Goal: Transaction & Acquisition: Purchase product/service

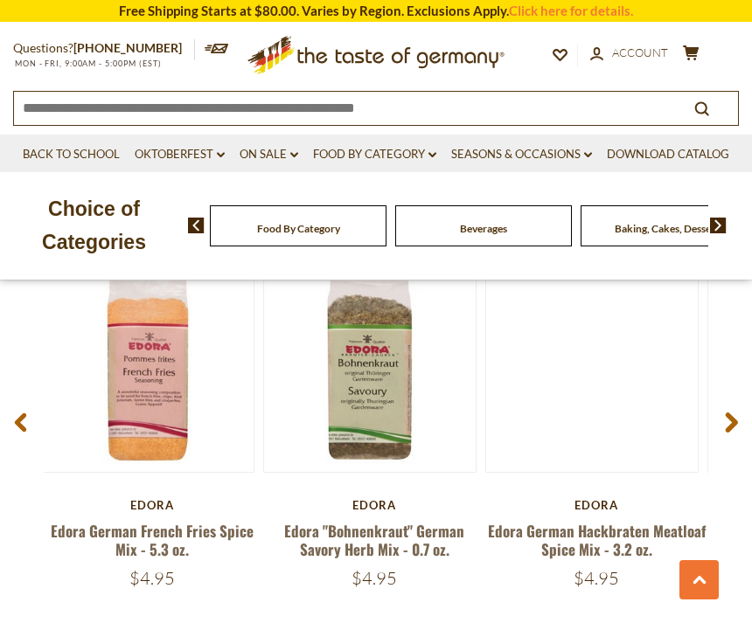
scroll to position [2268, 0]
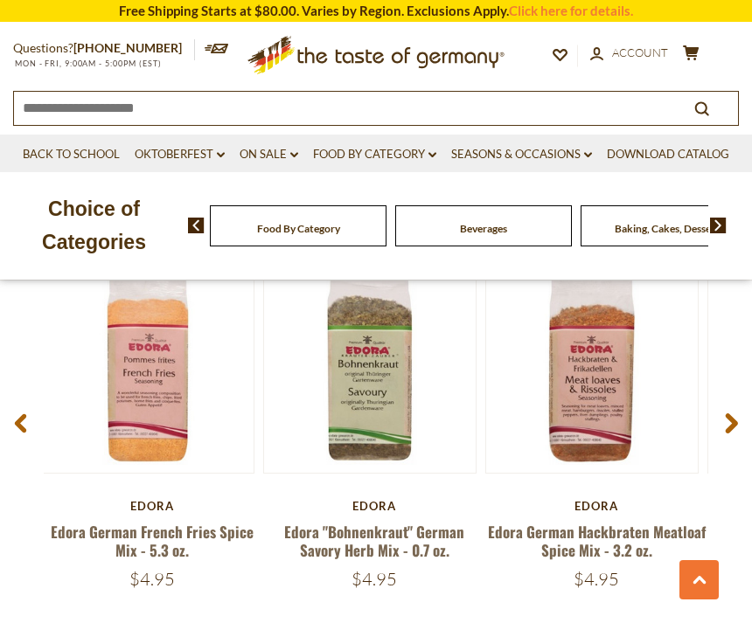
click at [735, 416] on use at bounding box center [732, 423] width 12 height 20
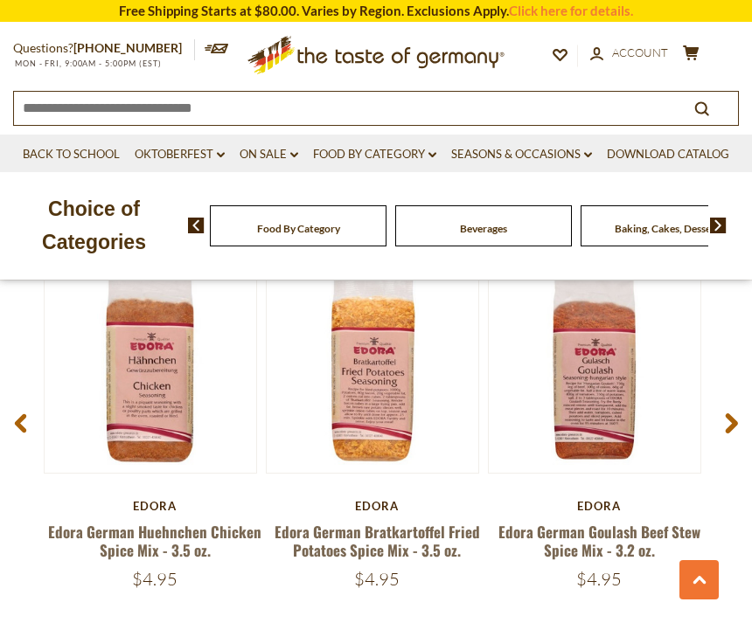
click at [740, 406] on span at bounding box center [731, 426] width 41 height 55
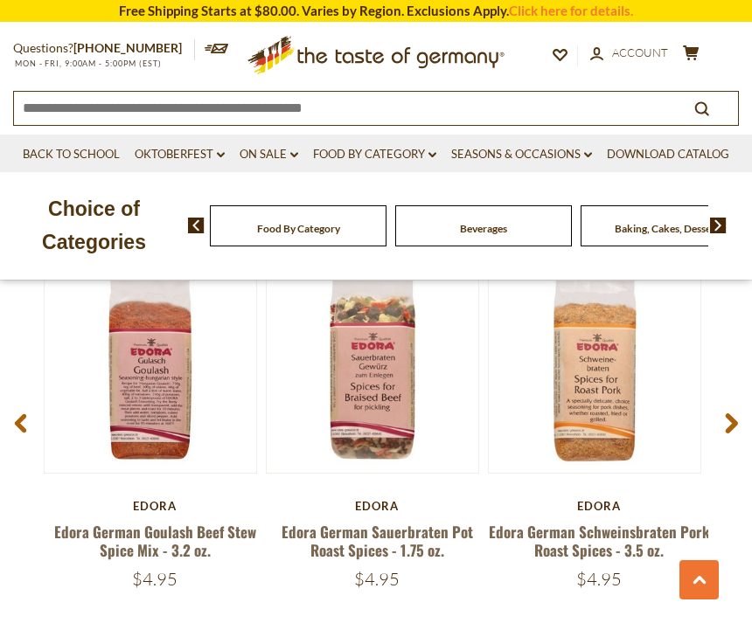
click at [736, 413] on use at bounding box center [732, 423] width 12 height 20
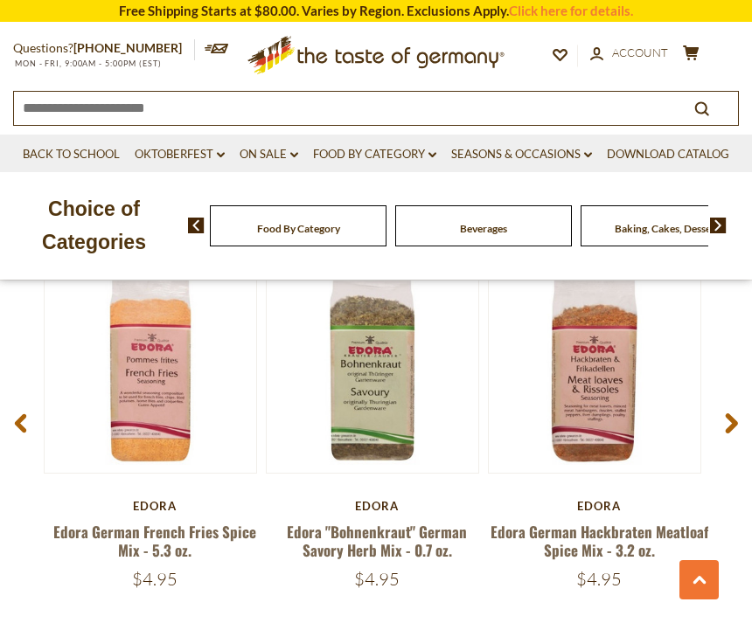
click at [731, 417] on use at bounding box center [732, 423] width 12 height 20
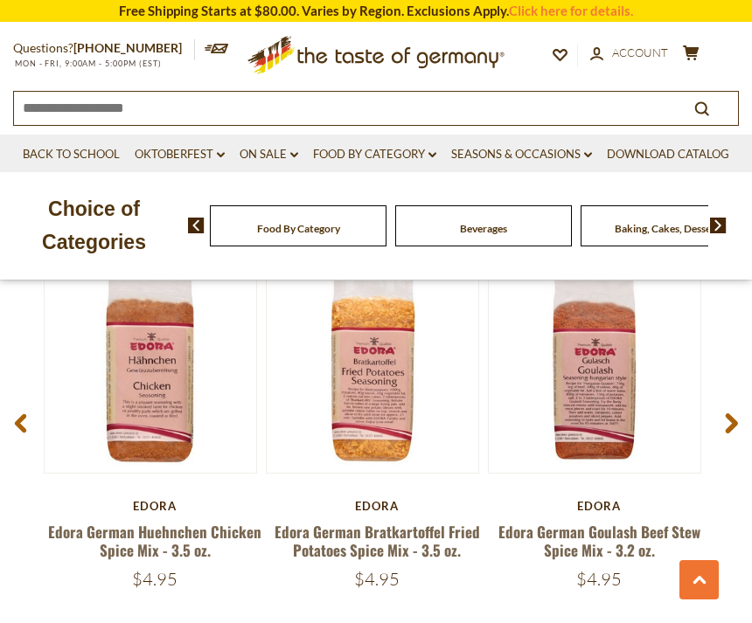
click at [743, 420] on span at bounding box center [731, 426] width 41 height 55
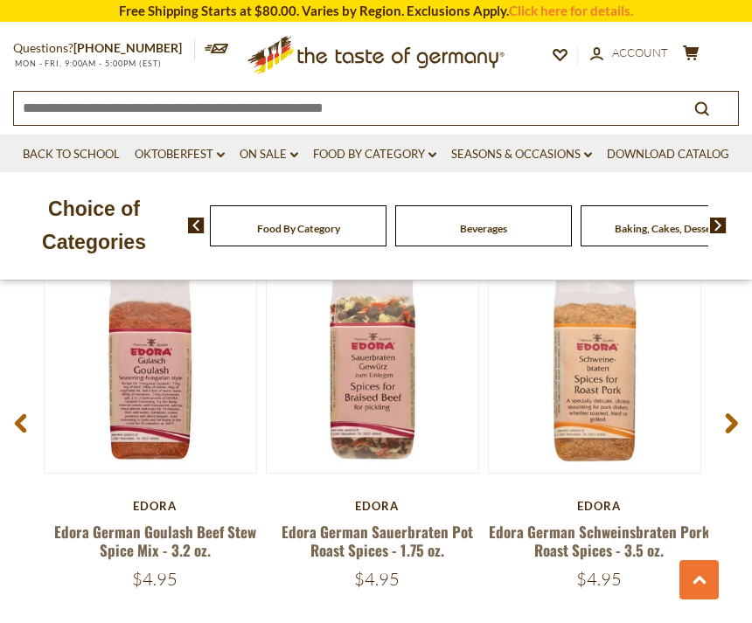
click at [741, 418] on span at bounding box center [731, 426] width 41 height 55
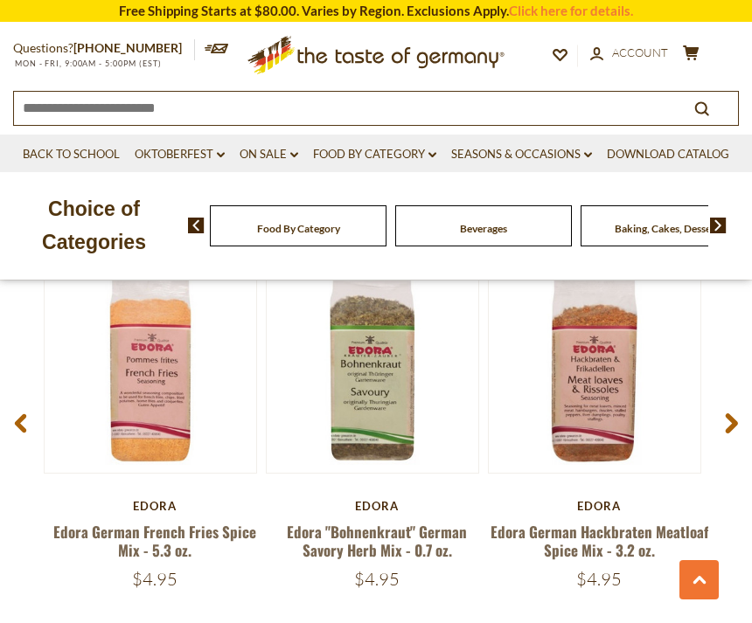
click at [31, 417] on span at bounding box center [20, 426] width 41 height 55
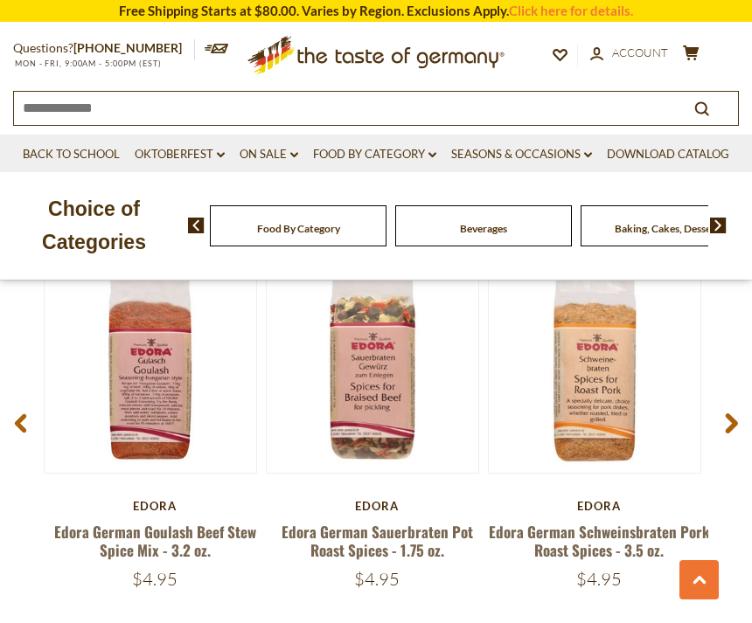
click at [629, 134] on button "Quick View" at bounding box center [595, 113] width 118 height 39
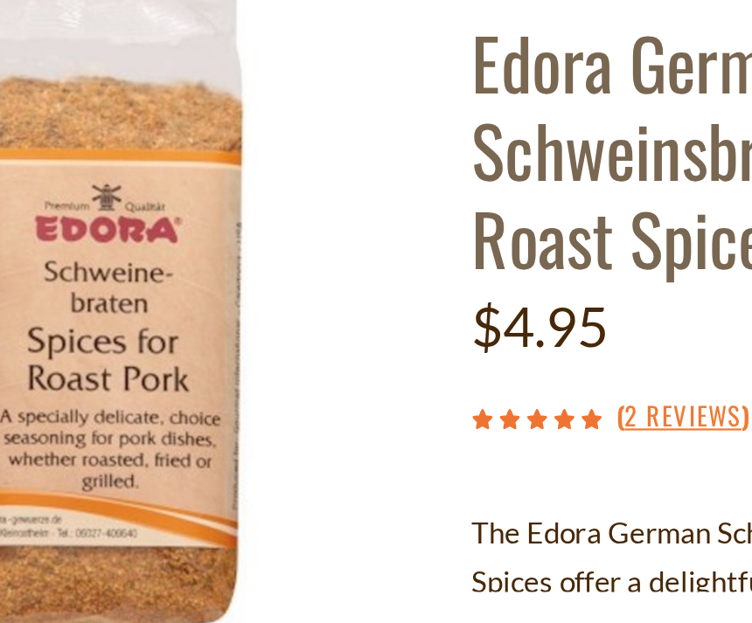
scroll to position [6, 0]
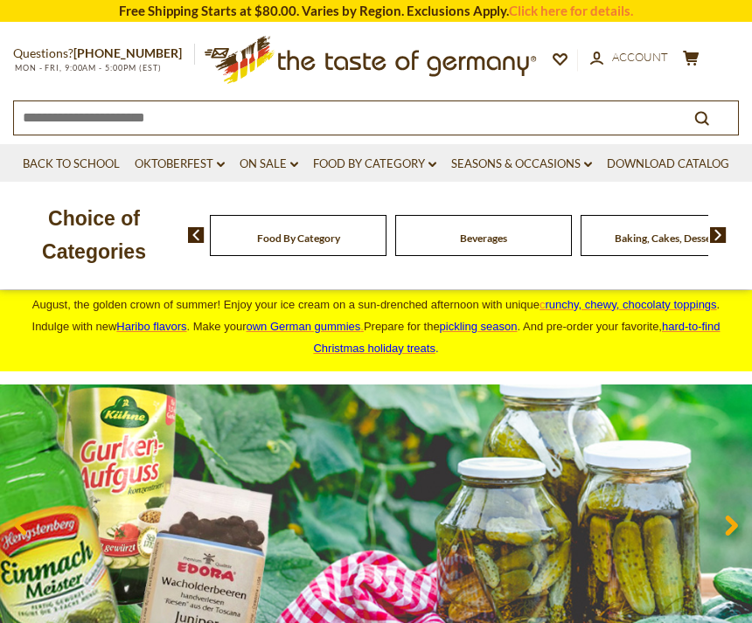
click at [267, 163] on link "On Sale dropdown_arrow" at bounding box center [269, 164] width 59 height 19
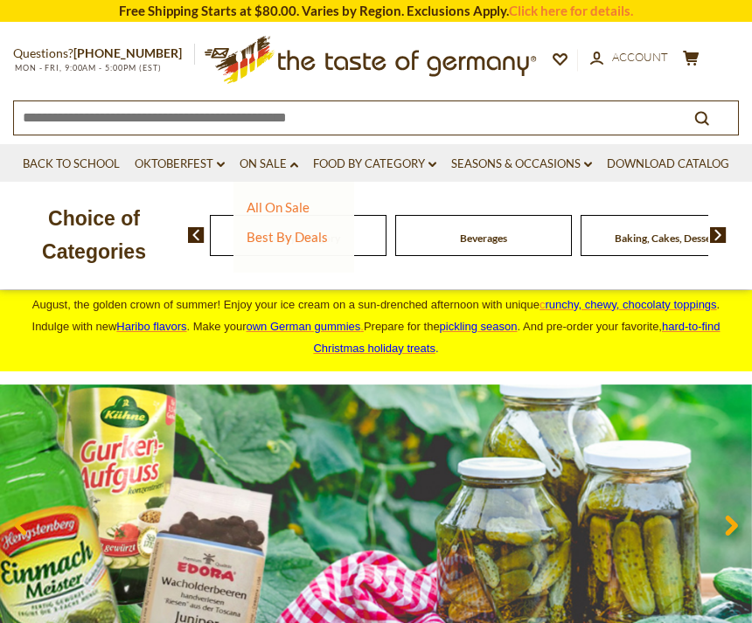
click at [290, 207] on link "All On Sale" at bounding box center [277, 207] width 63 height 16
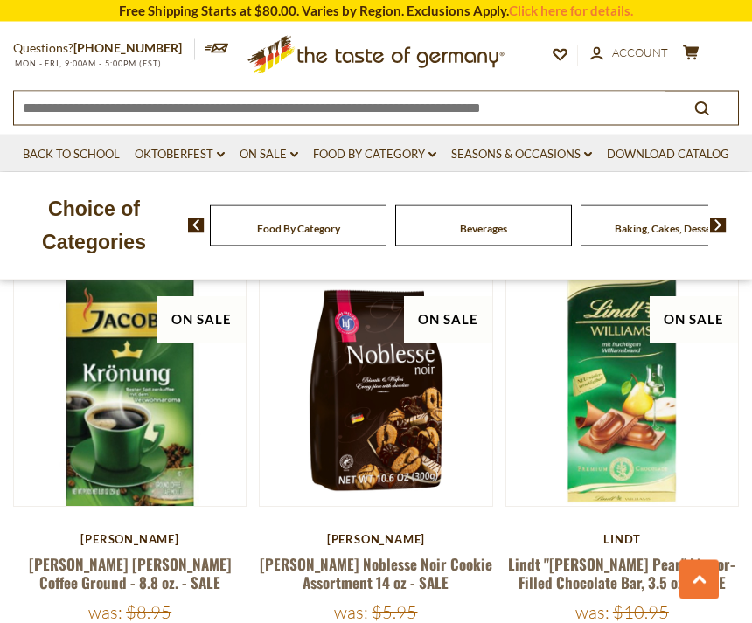
scroll to position [1201, 0]
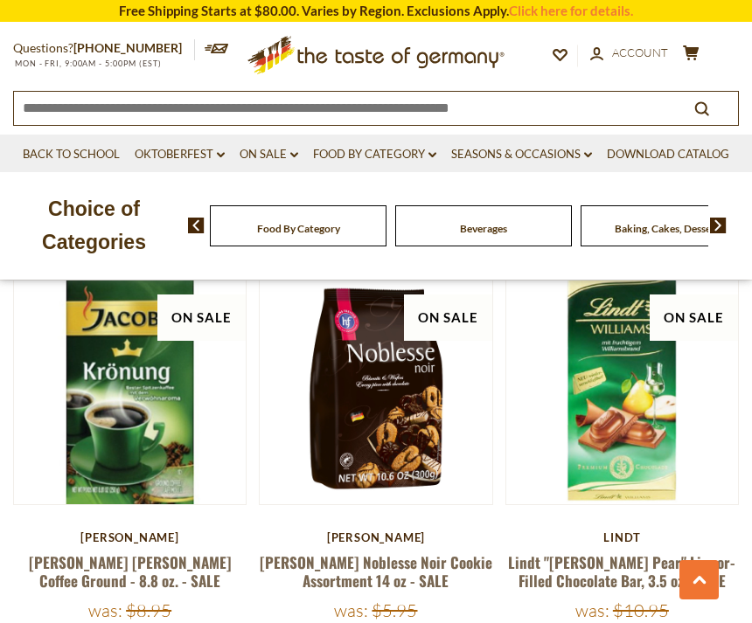
click at [659, 109] on button "Quick View" at bounding box center [622, 89] width 118 height 39
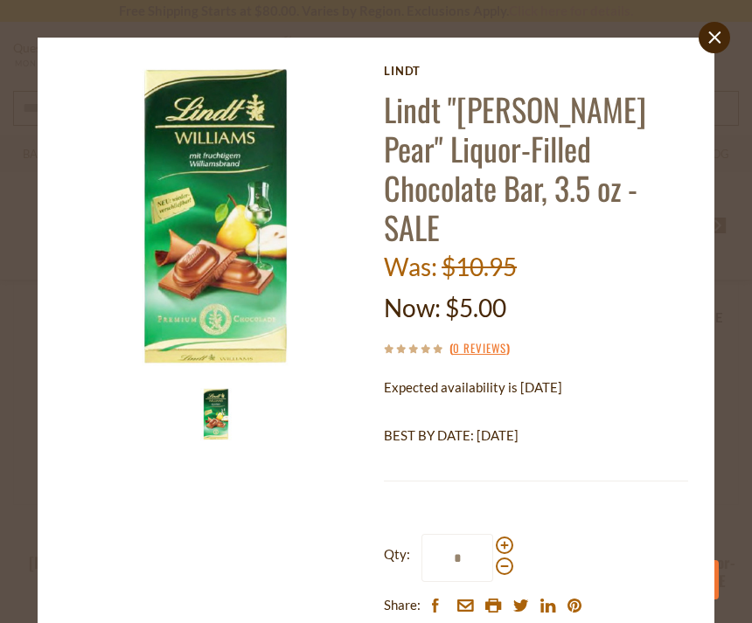
scroll to position [0, 0]
click at [725, 40] on link "close" at bounding box center [713, 37] width 31 height 31
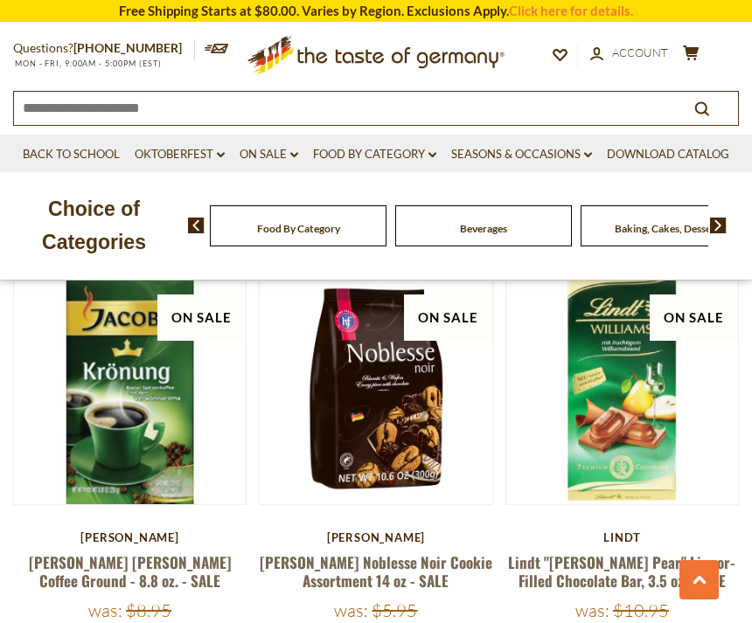
click at [399, 412] on link at bounding box center [376, 388] width 195 height 195
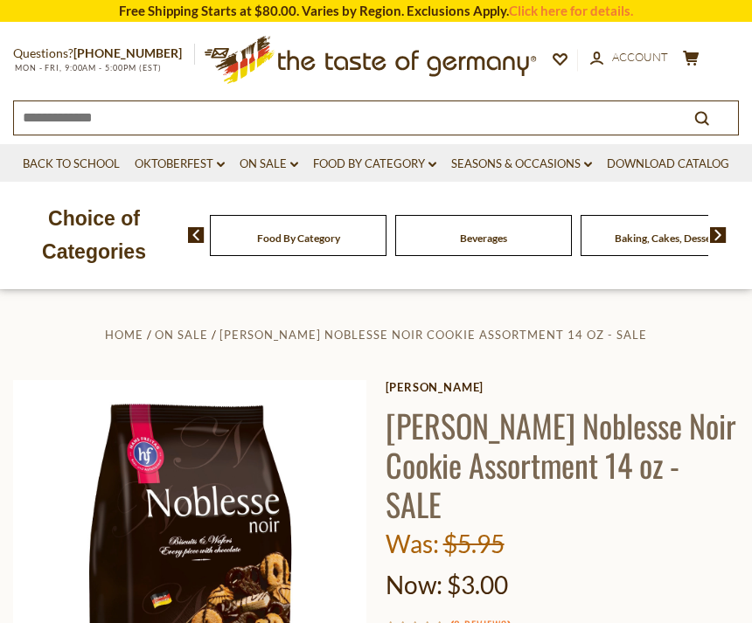
click at [299, 609] on img at bounding box center [190, 557] width 354 height 354
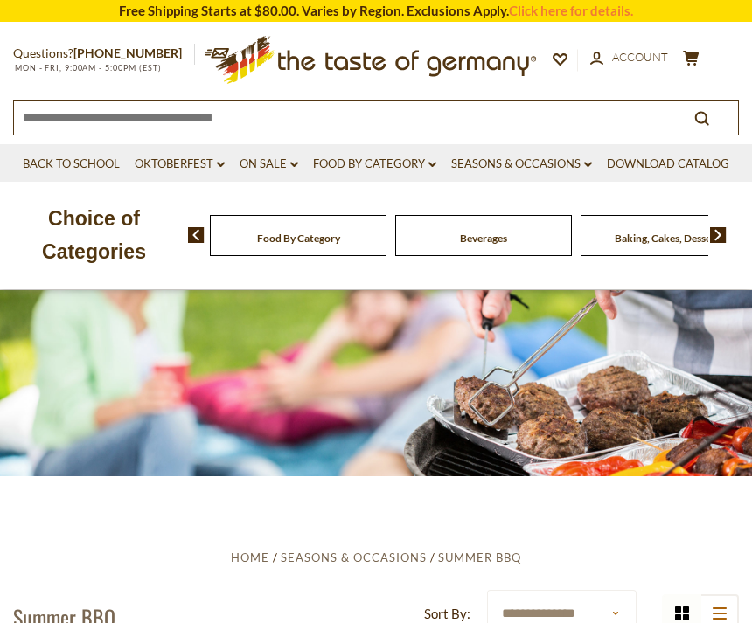
click at [277, 170] on link "On Sale dropdown_arrow" at bounding box center [269, 164] width 59 height 19
click at [304, 211] on link "All On Sale" at bounding box center [277, 207] width 63 height 16
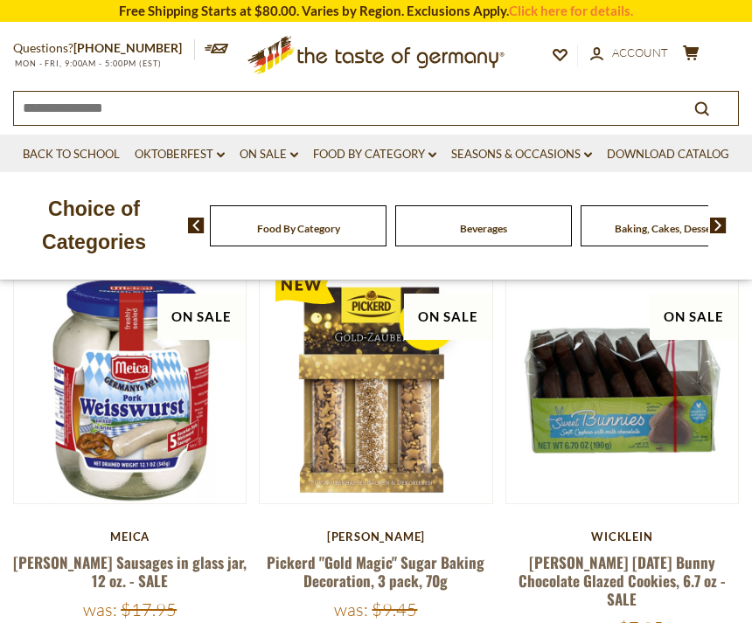
scroll to position [319, 0]
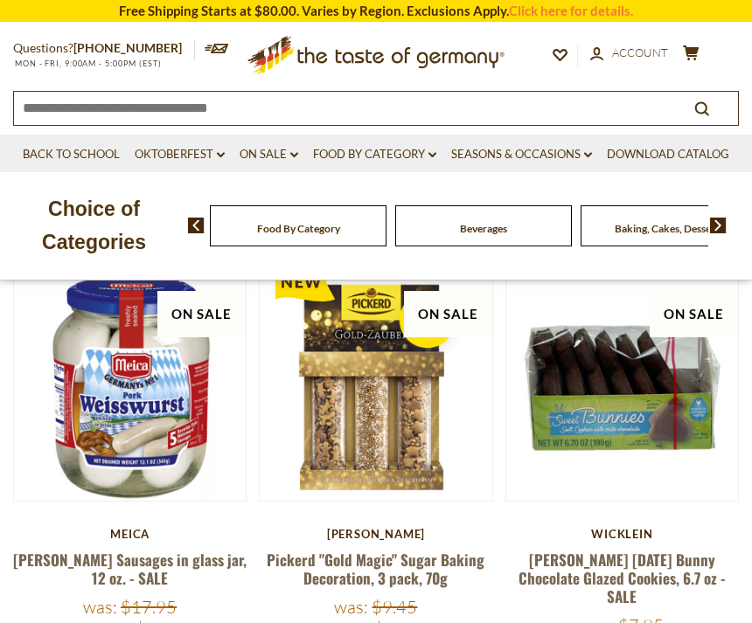
click at [162, 106] on button "Quick View" at bounding box center [130, 85] width 118 height 39
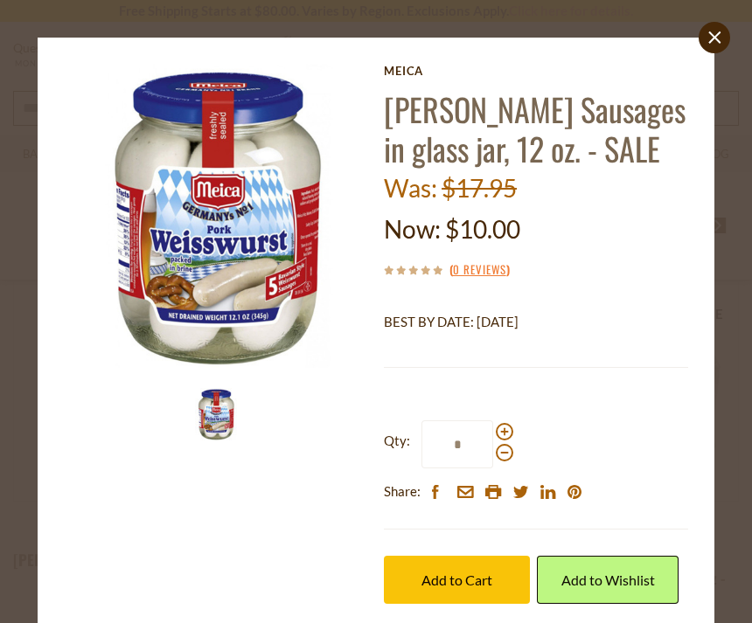
click at [725, 38] on link "close" at bounding box center [713, 37] width 31 height 31
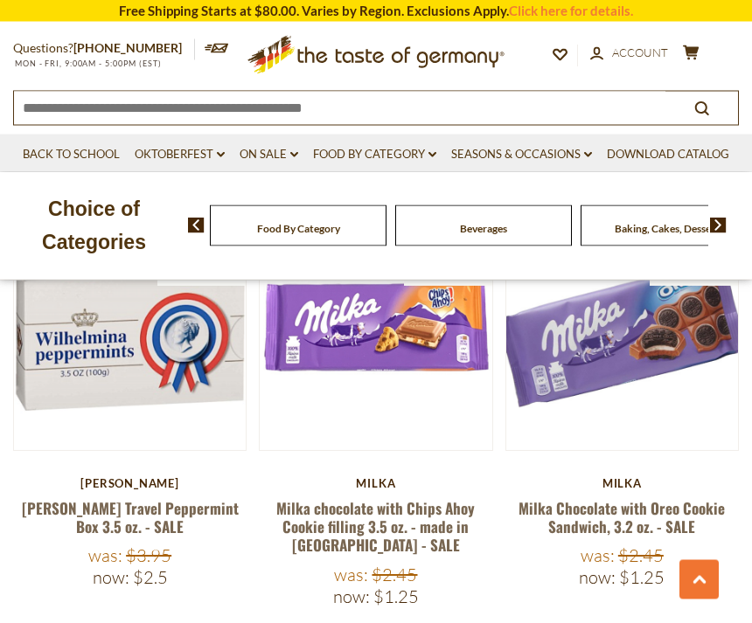
scroll to position [806, 0]
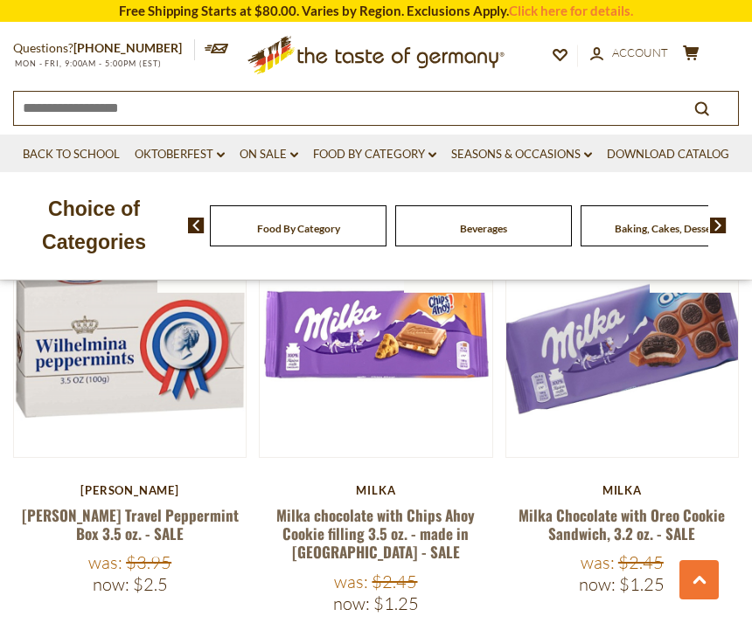
click at [166, 62] on button "Quick View" at bounding box center [130, 42] width 118 height 39
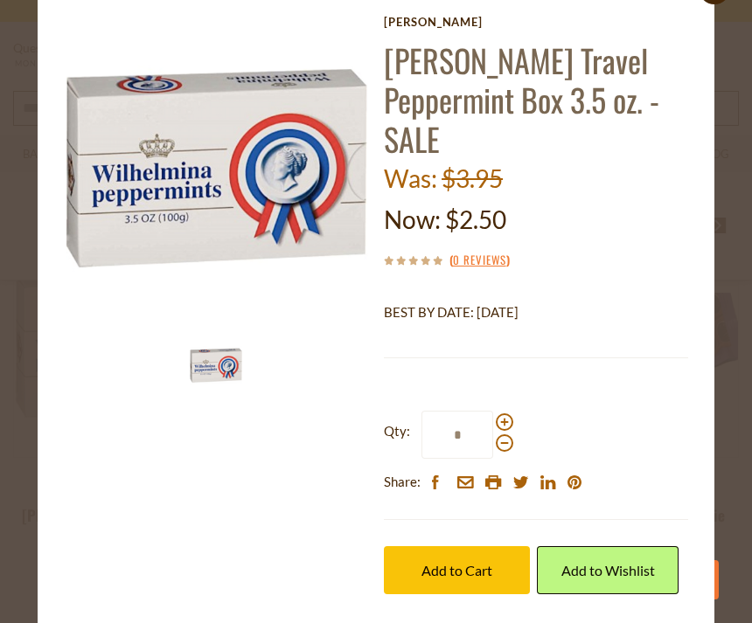
scroll to position [47, 0]
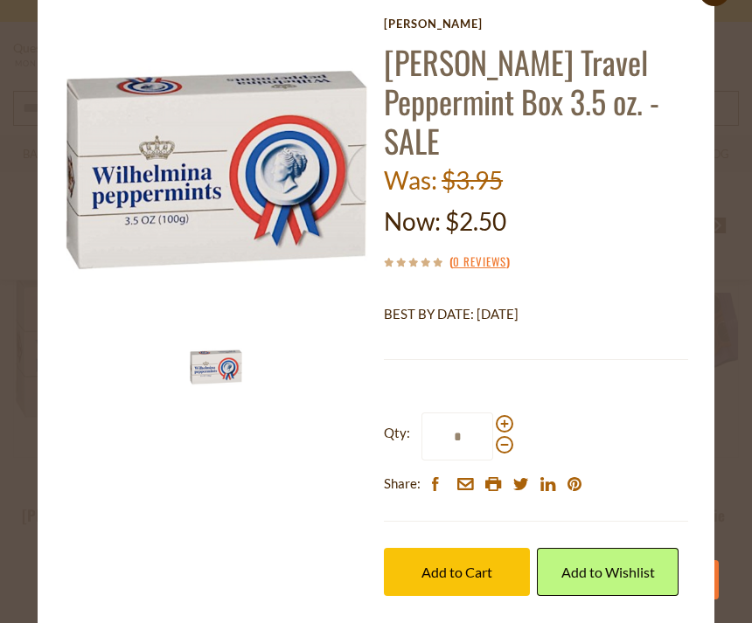
click at [465, 569] on span "Add to Cart" at bounding box center [456, 572] width 71 height 17
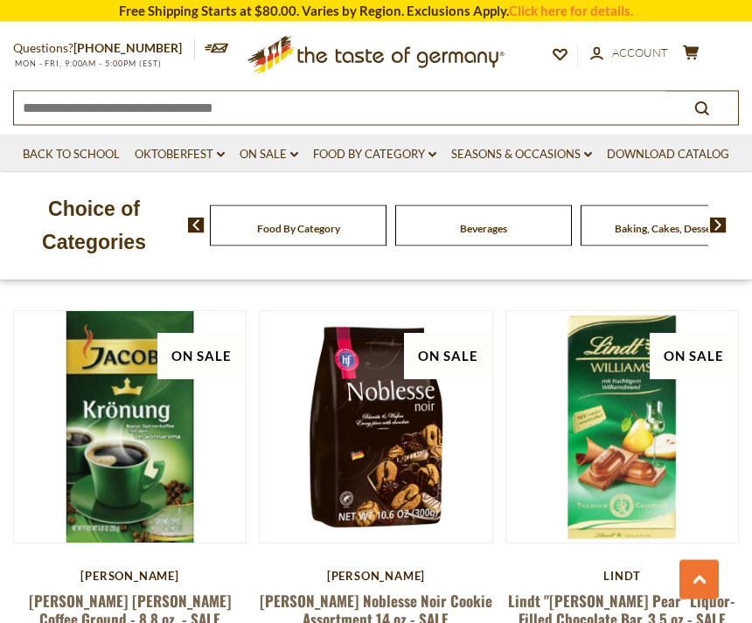
scroll to position [1163, 0]
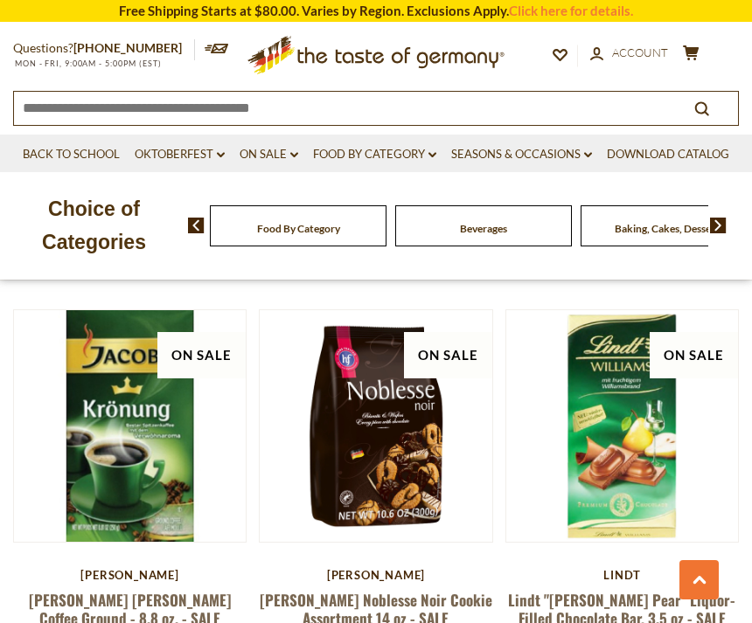
click at [406, 147] on button "Quick View" at bounding box center [375, 127] width 118 height 39
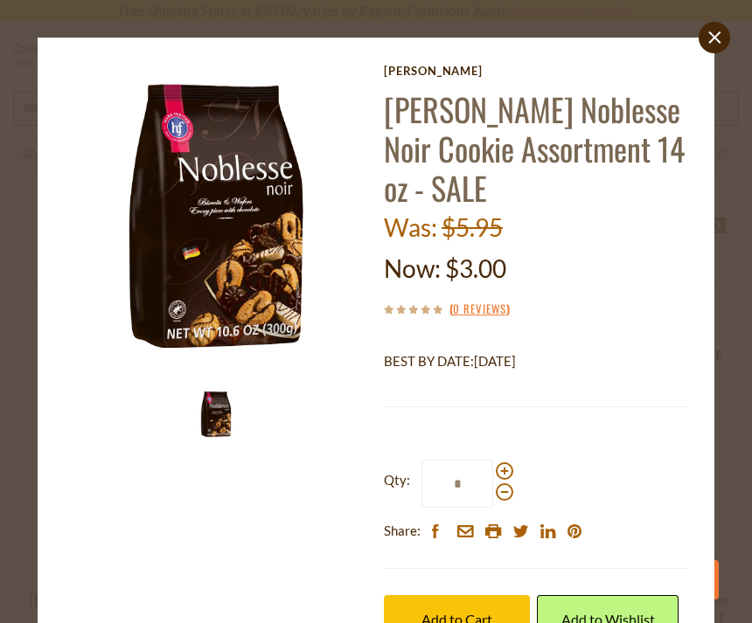
click at [482, 622] on button "Add to Cart" at bounding box center [457, 619] width 146 height 48
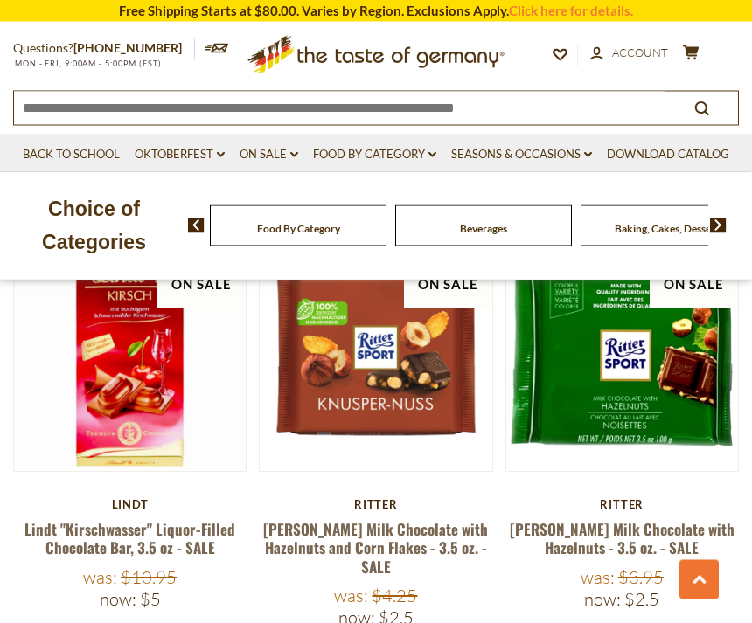
scroll to position [1662, 0]
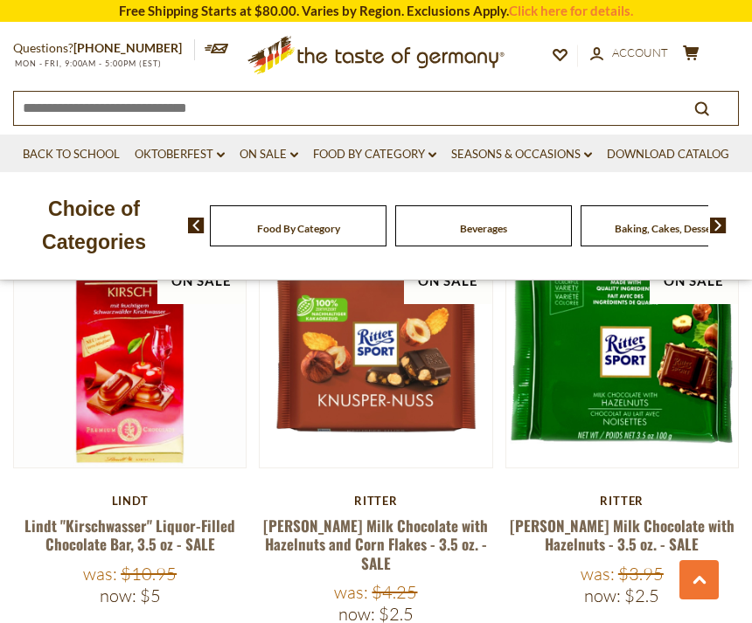
click at [156, 73] on button "Quick View" at bounding box center [130, 52] width 118 height 39
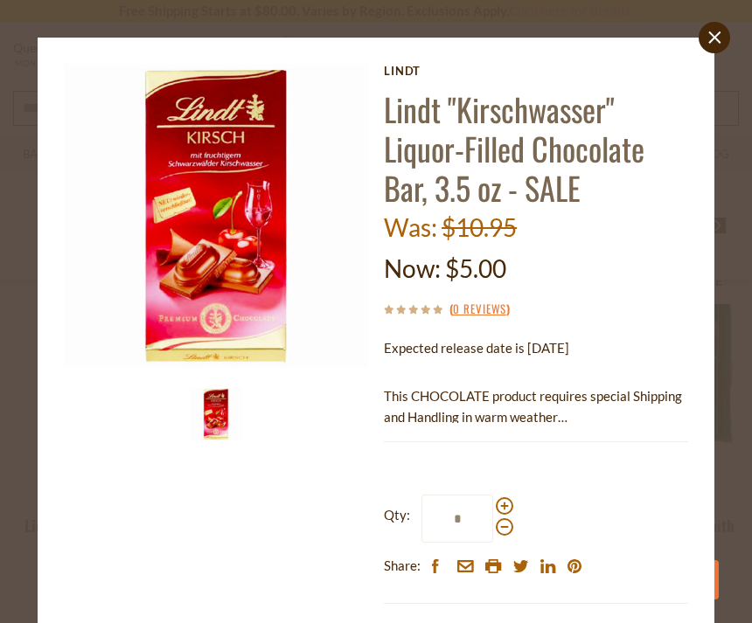
click at [723, 36] on link "close" at bounding box center [713, 37] width 31 height 31
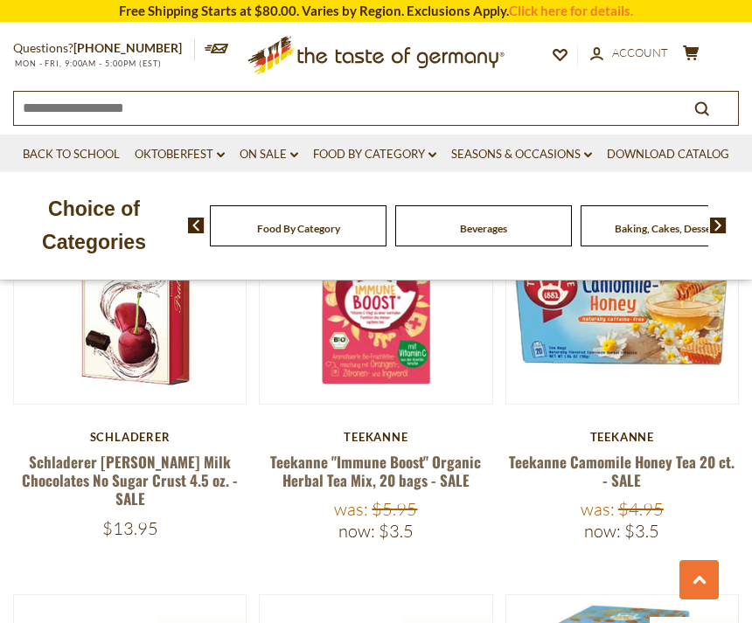
scroll to position [3061, 0]
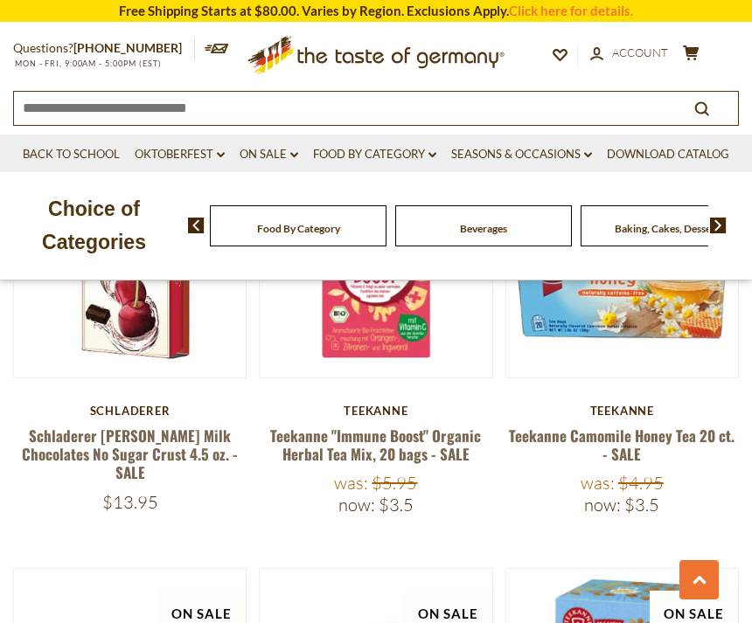
click at [165, 425] on link "Schladerer Cherry Brandy Milk Chocolates No Sugar Crust 4.5 oz. - SALE" at bounding box center [130, 454] width 216 height 59
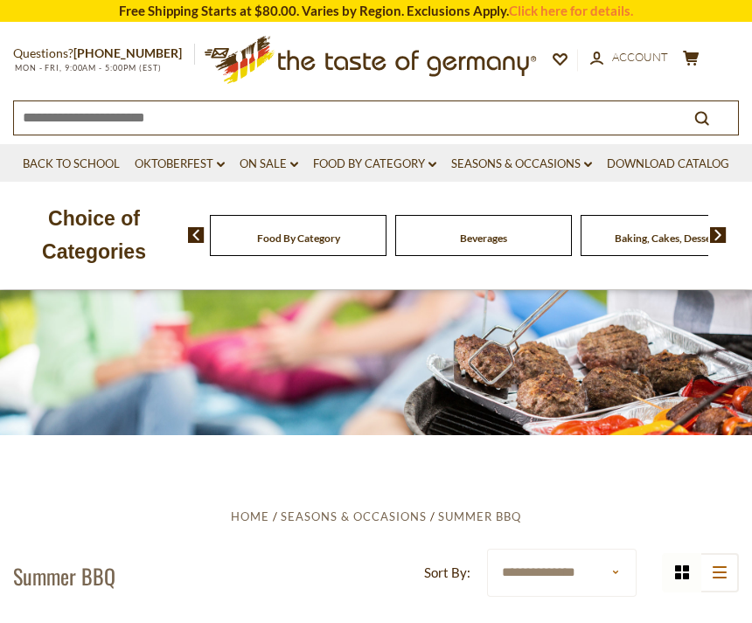
scroll to position [30, 0]
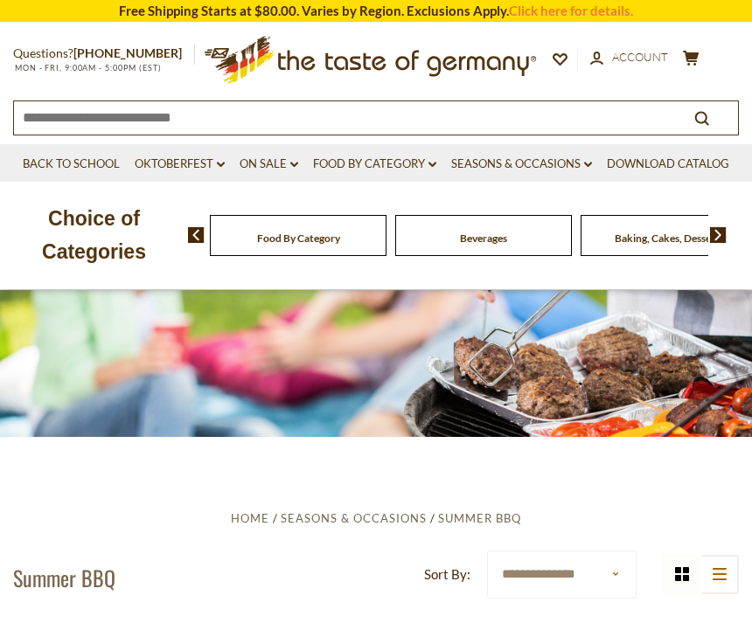
click at [270, 158] on link "On Sale dropdown_arrow" at bounding box center [269, 164] width 59 height 19
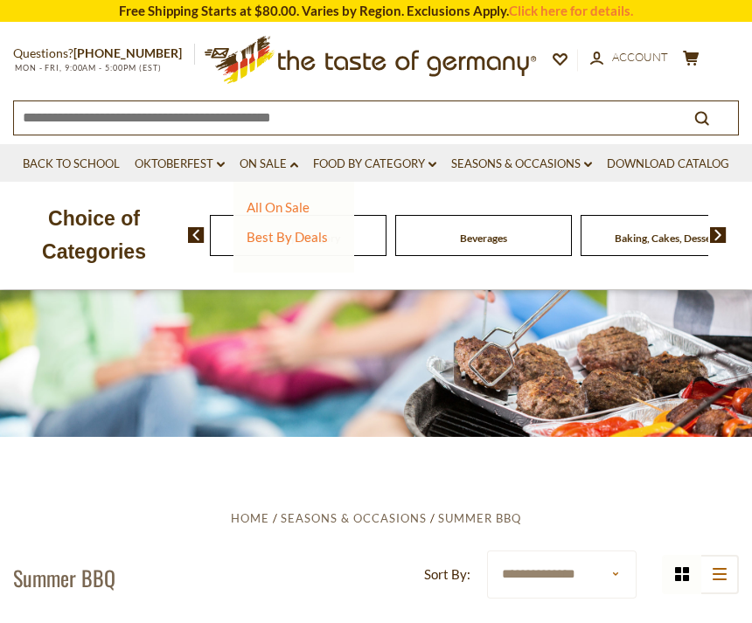
click at [302, 208] on link "All On Sale" at bounding box center [277, 207] width 63 height 16
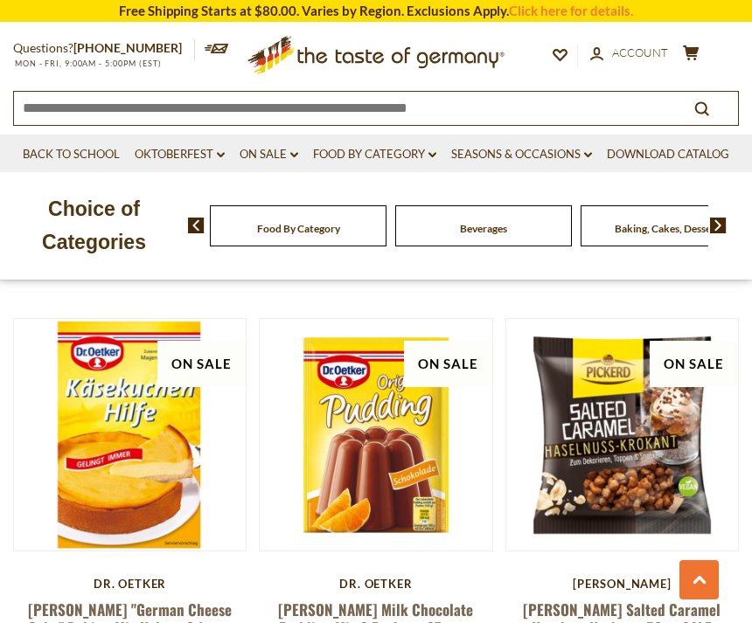
scroll to position [4182, 0]
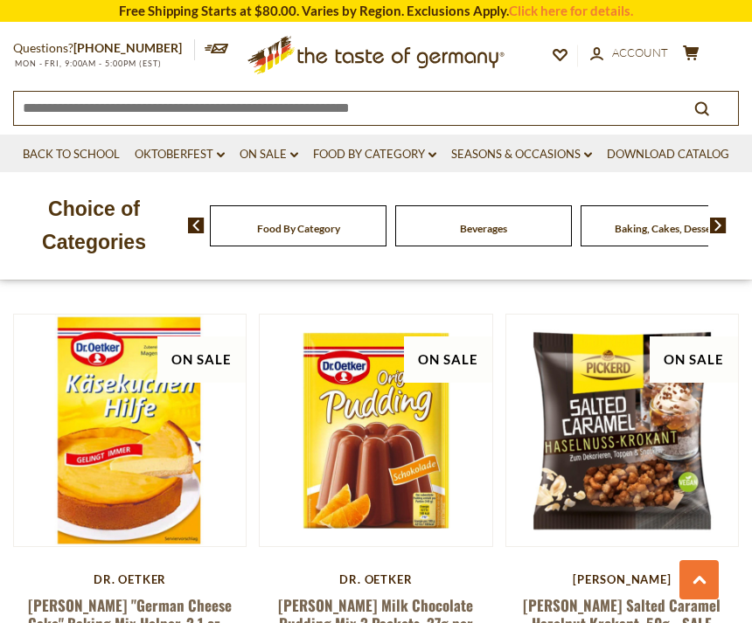
click at [670, 152] on button "Quick View" at bounding box center [622, 132] width 118 height 39
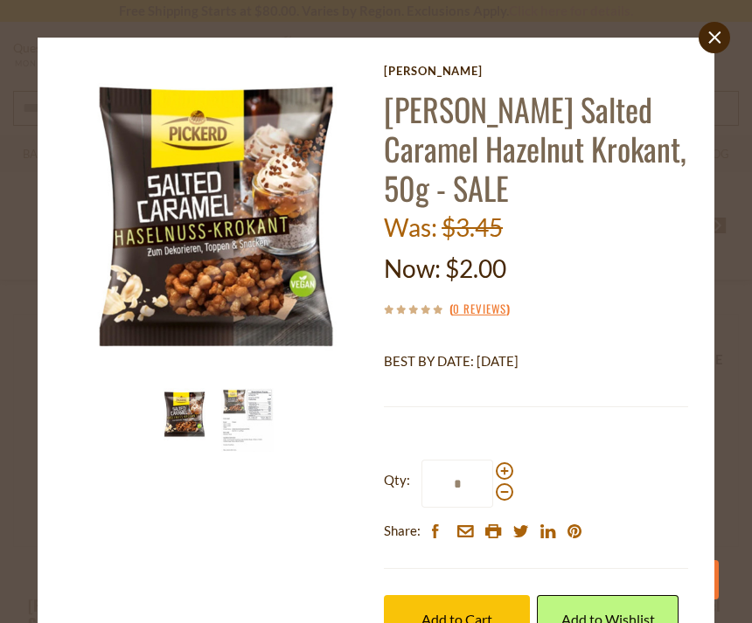
click at [476, 616] on span "Add to Cart" at bounding box center [456, 619] width 71 height 17
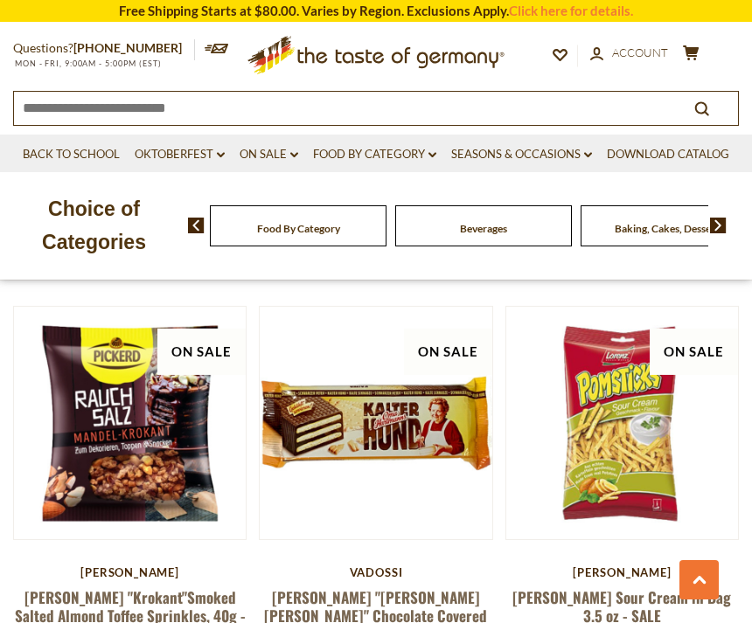
scroll to position [4630, 0]
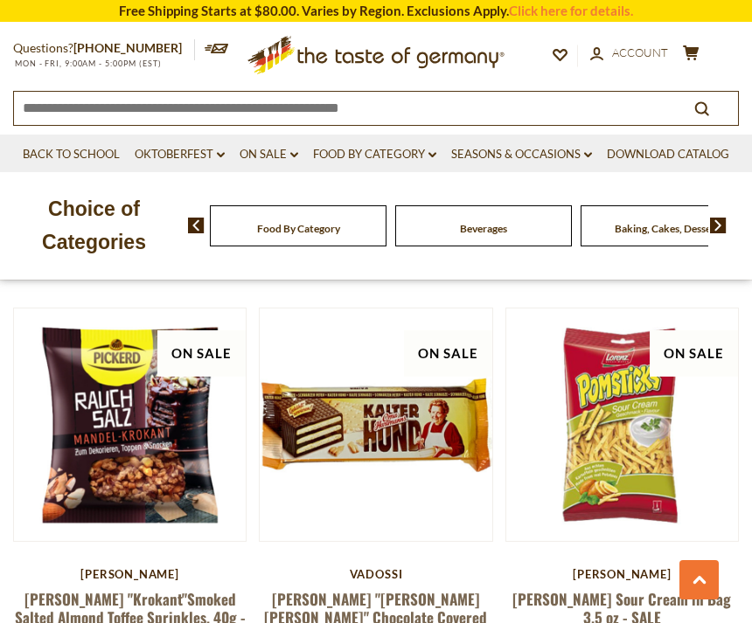
click at [165, 146] on button "Quick View" at bounding box center [130, 126] width 118 height 39
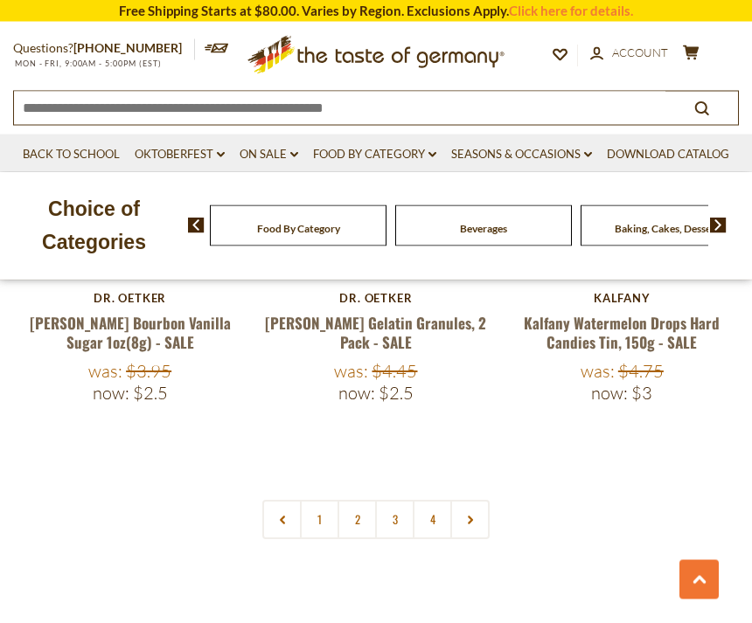
scroll to position [5349, 0]
click at [366, 500] on link "2" at bounding box center [356, 519] width 39 height 39
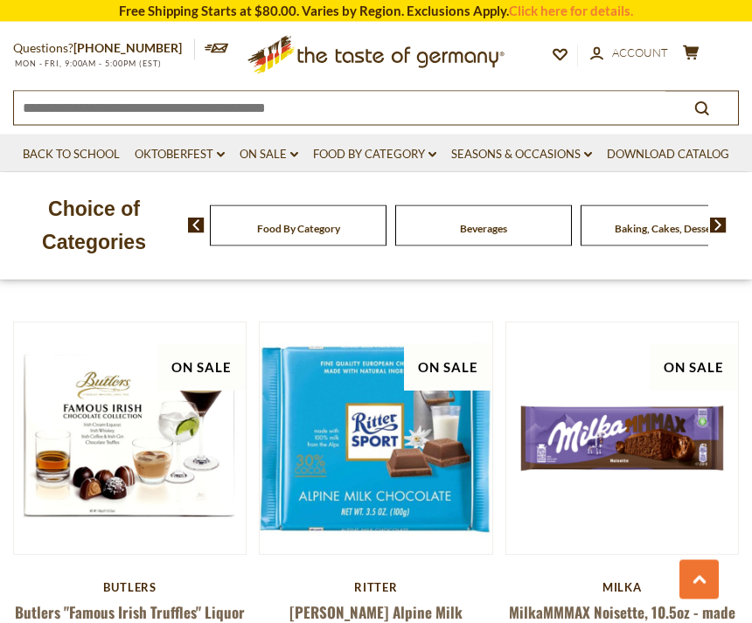
scroll to position [1106, 0]
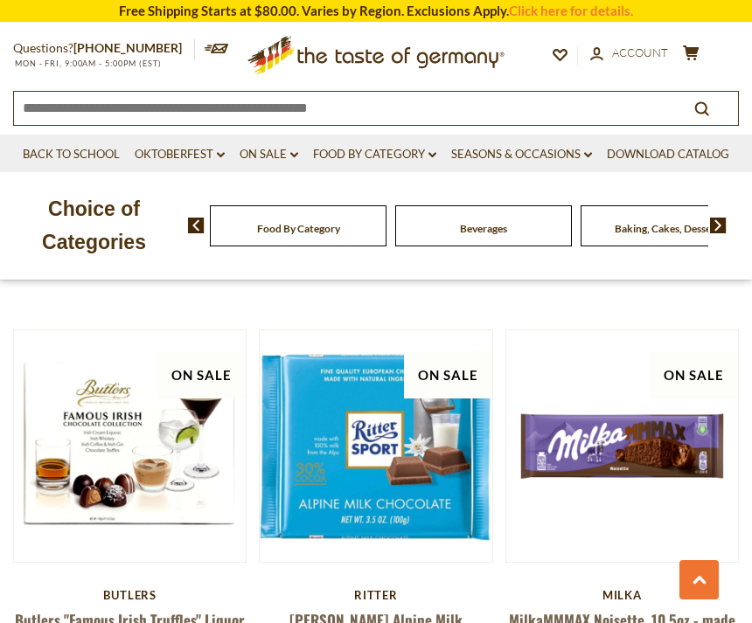
click at [670, 167] on button "Quick View" at bounding box center [622, 147] width 118 height 39
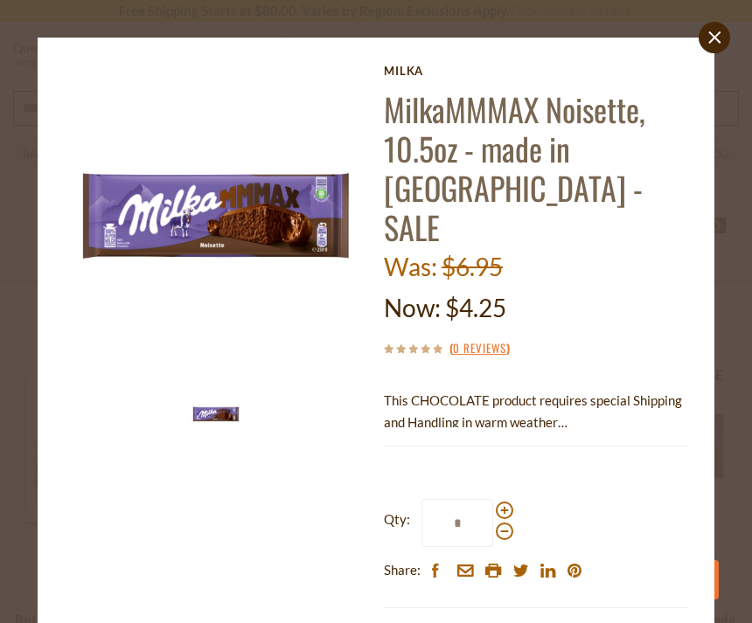
scroll to position [0, 0]
click at [712, 52] on link "close" at bounding box center [713, 37] width 31 height 31
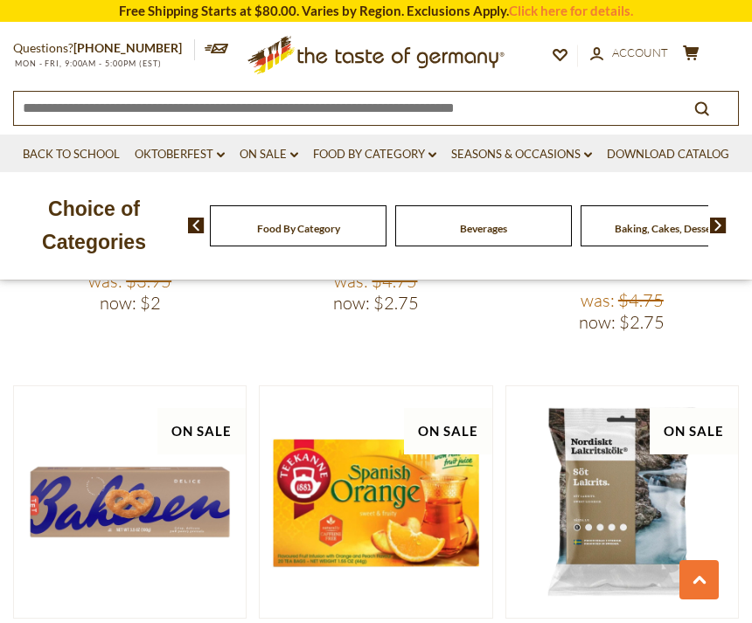
scroll to position [2376, 0]
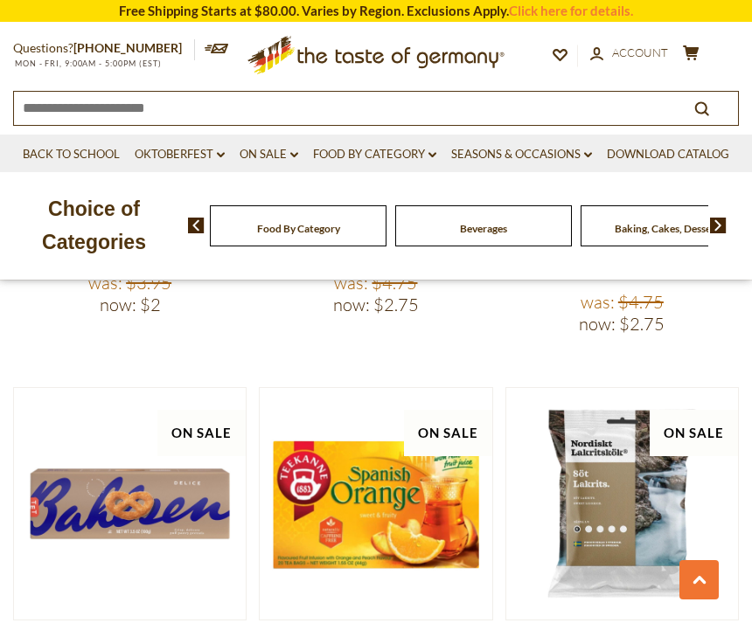
click at [670, 225] on button "Quick View" at bounding box center [622, 204] width 118 height 39
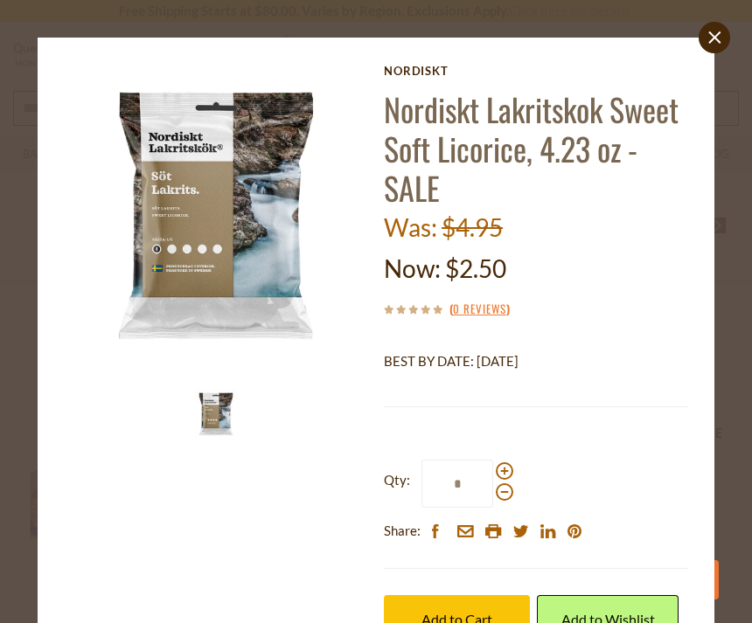
scroll to position [0, 0]
click at [722, 50] on link "close" at bounding box center [713, 37] width 31 height 31
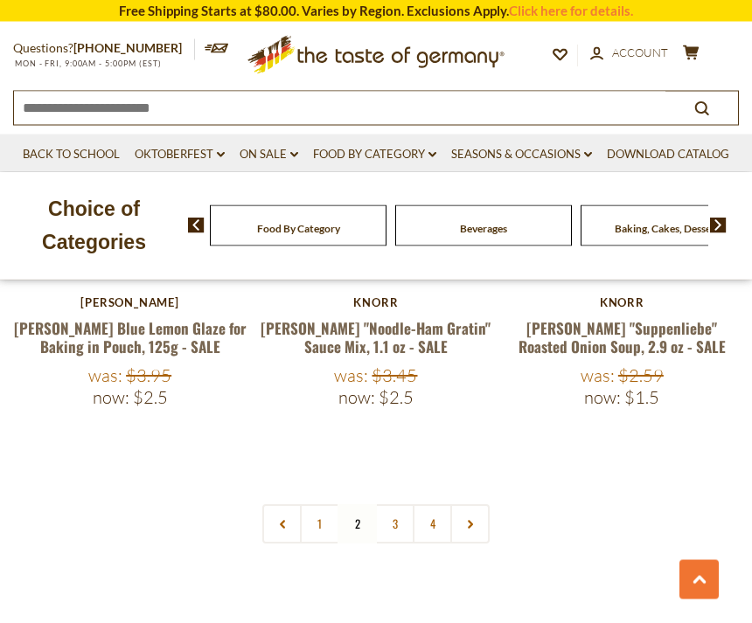
scroll to position [5335, 0]
click at [401, 504] on link "3" at bounding box center [394, 523] width 39 height 39
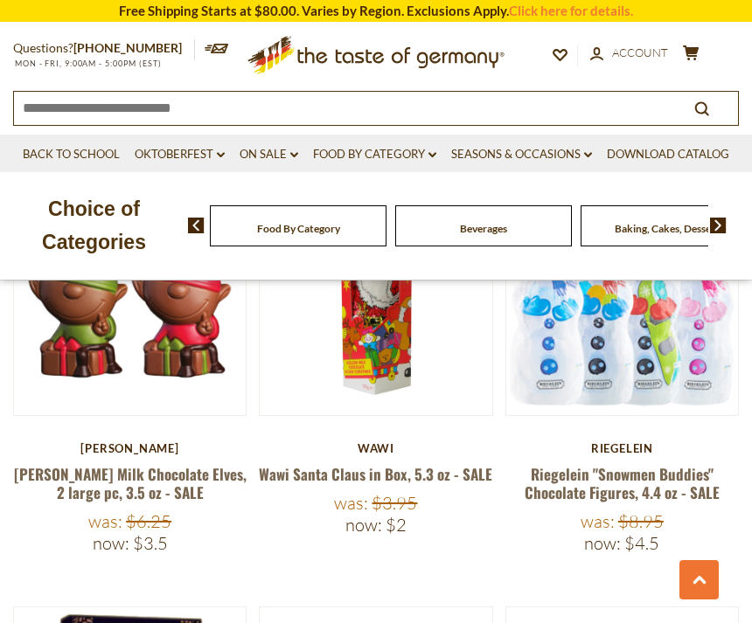
scroll to position [3066, 0]
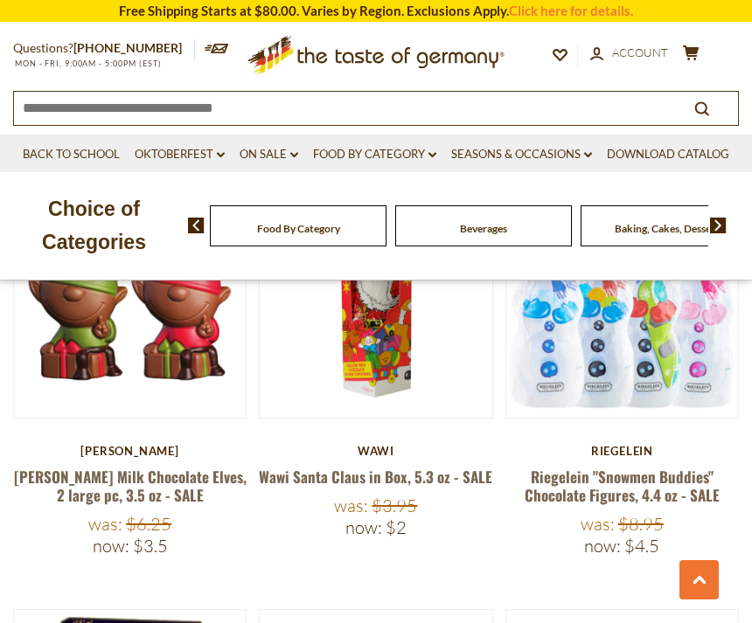
click at [161, 466] on link "Weibler Milk Chocolate Elves, 2 large pc, 3.5 oz - SALE" at bounding box center [130, 486] width 233 height 40
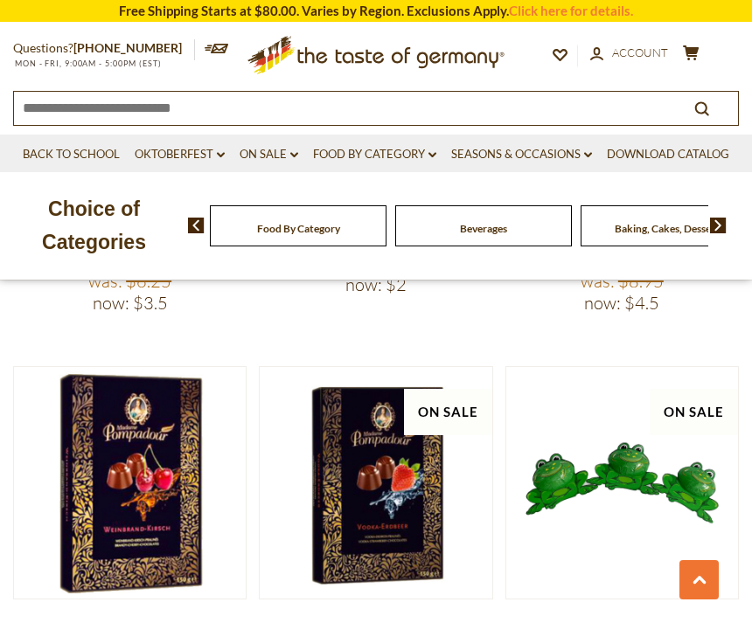
scroll to position [3316, 0]
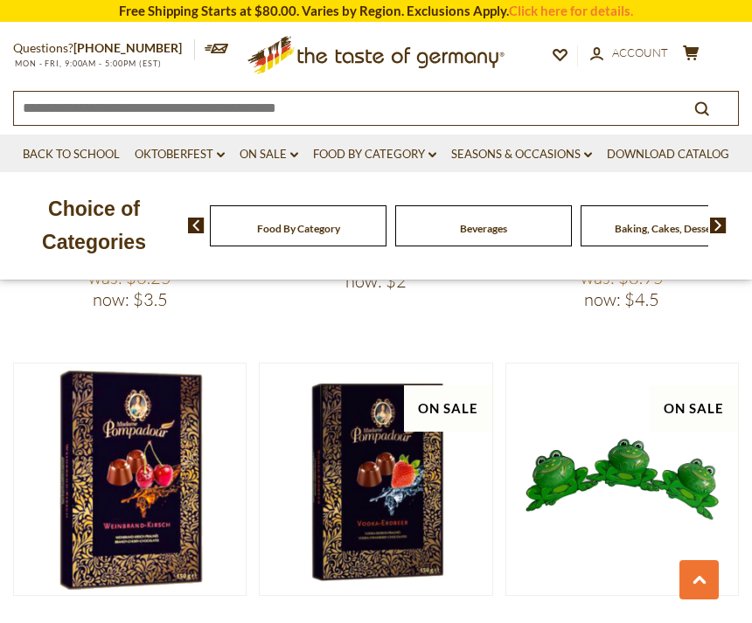
click at [281, 146] on link "On Sale dropdown_arrow" at bounding box center [269, 154] width 59 height 19
click at [300, 198] on link "All On Sale" at bounding box center [277, 198] width 63 height 16
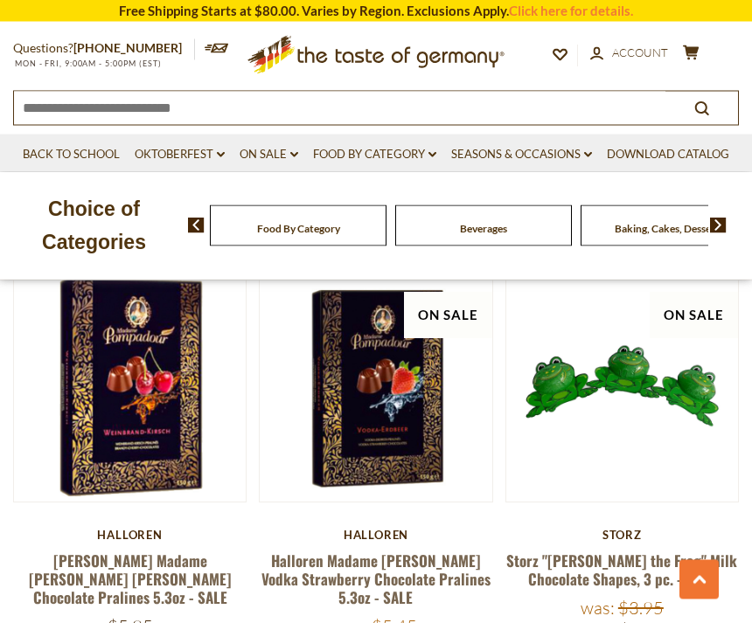
scroll to position [3423, 0]
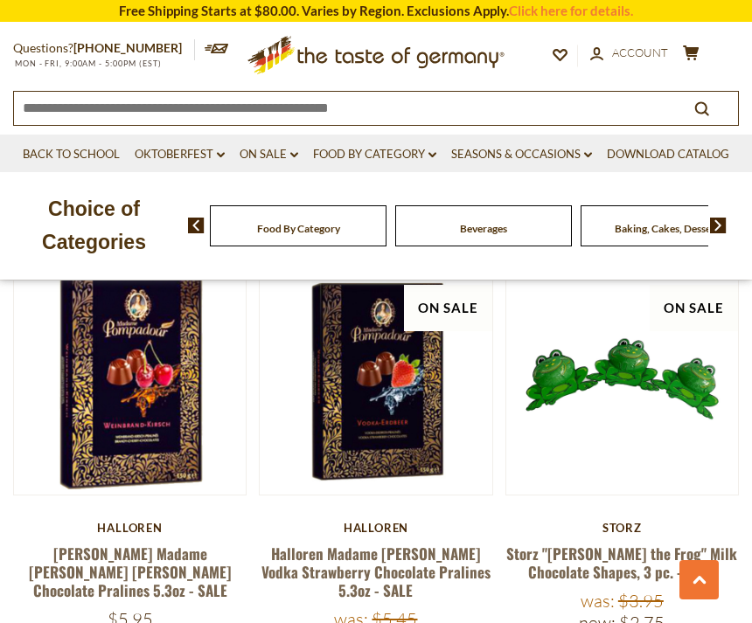
click at [416, 100] on button "Quick View" at bounding box center [375, 79] width 118 height 39
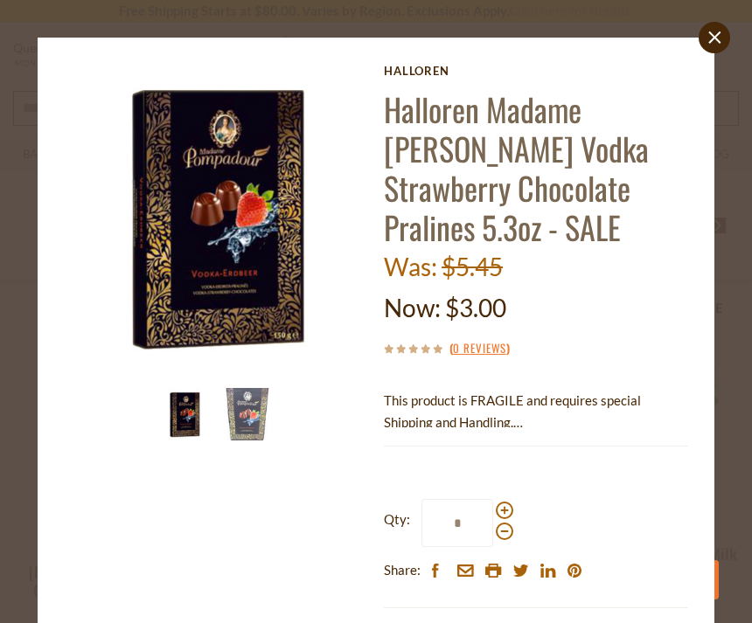
click at [719, 40] on icon at bounding box center [714, 37] width 12 height 12
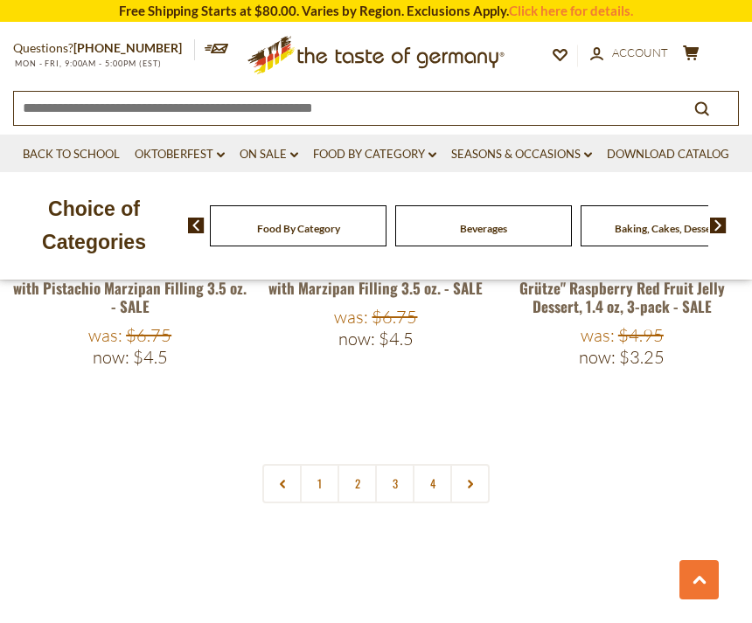
scroll to position [5479, 0]
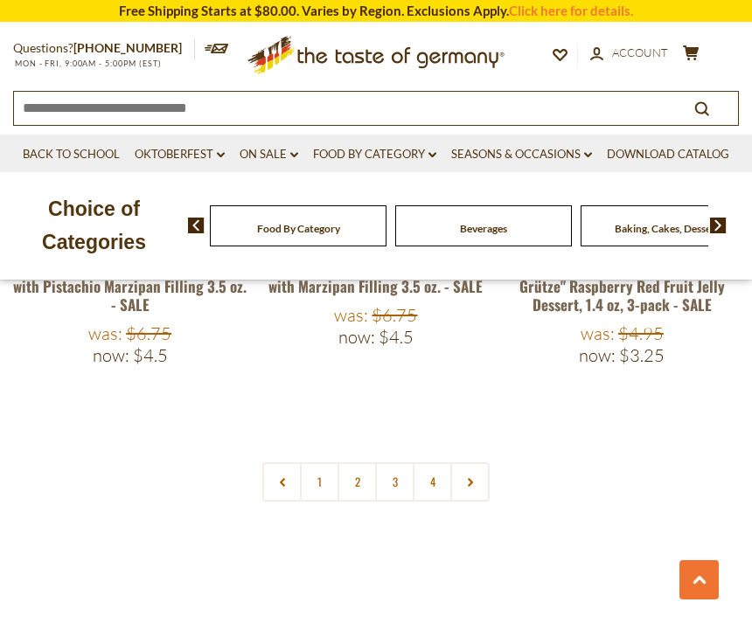
click at [416, 462] on link "4" at bounding box center [432, 481] width 39 height 39
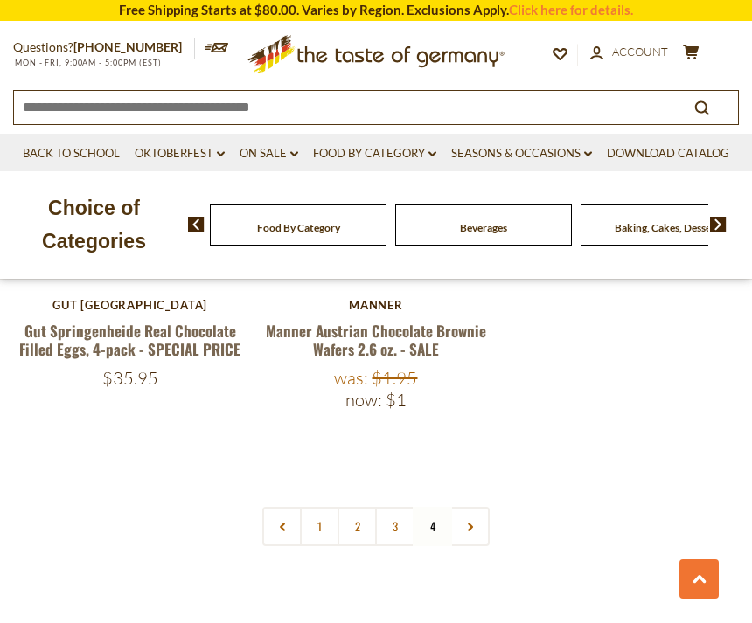
scroll to position [4834, 0]
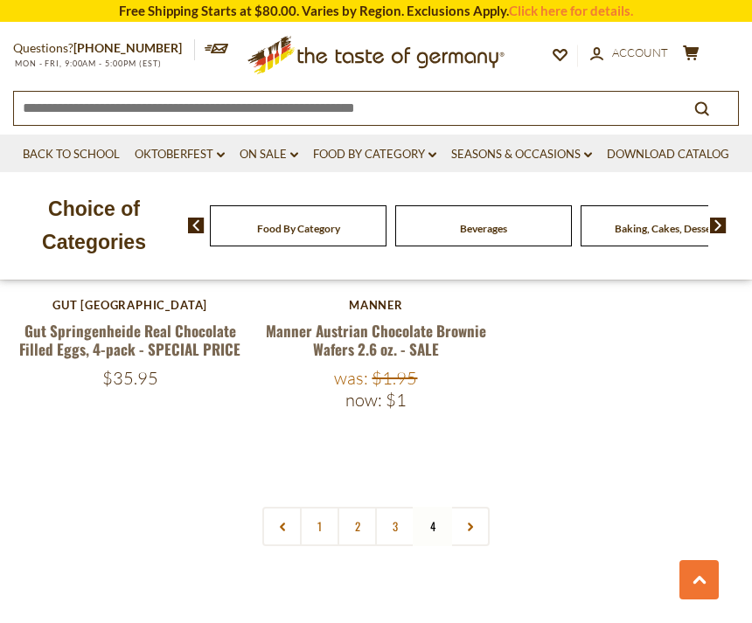
click at [440, 520] on nav "1 2 3 4" at bounding box center [375, 526] width 227 height 39
click at [446, 517] on nav "1 2 3 4" at bounding box center [375, 526] width 227 height 39
click at [481, 515] on link at bounding box center [469, 526] width 39 height 39
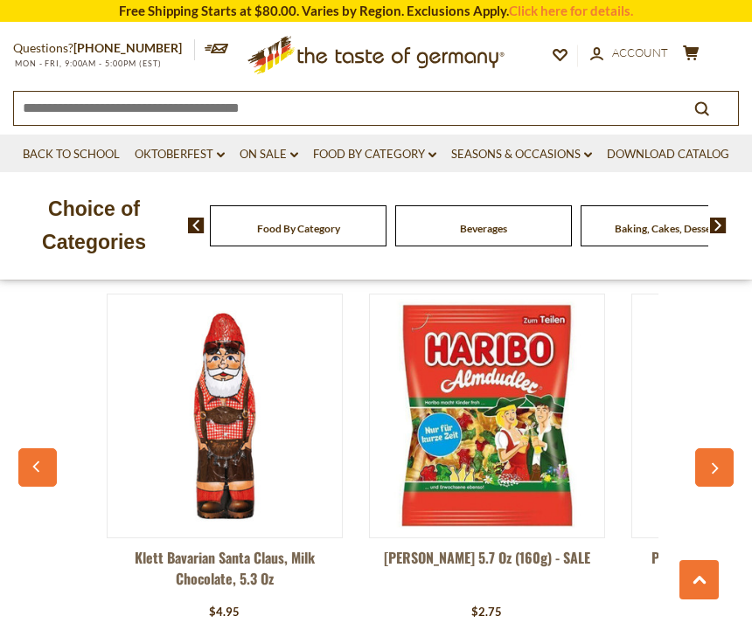
scroll to position [5351, 0]
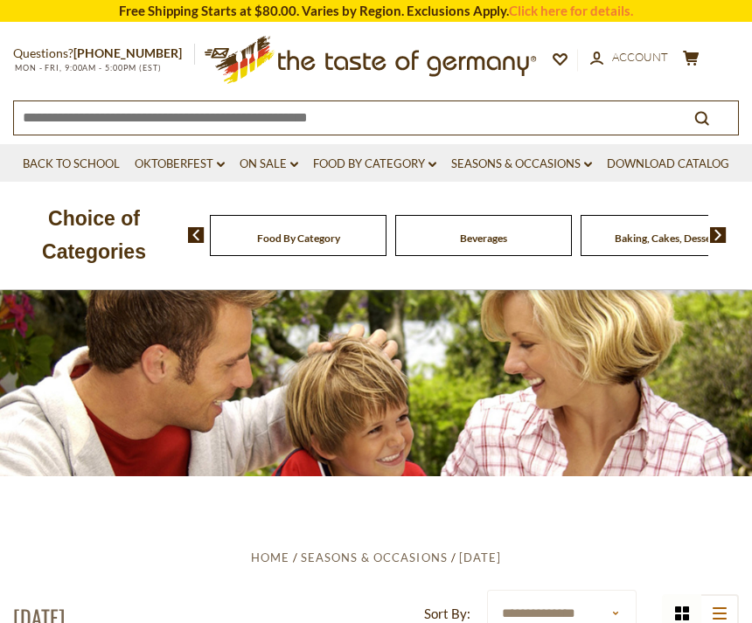
click at [78, 159] on link "Back to School" at bounding box center [71, 164] width 97 height 19
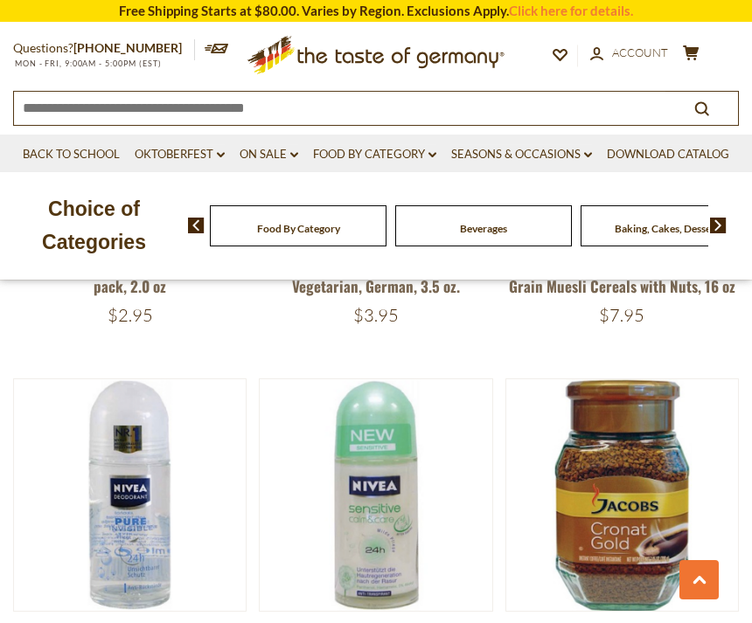
scroll to position [4776, 0]
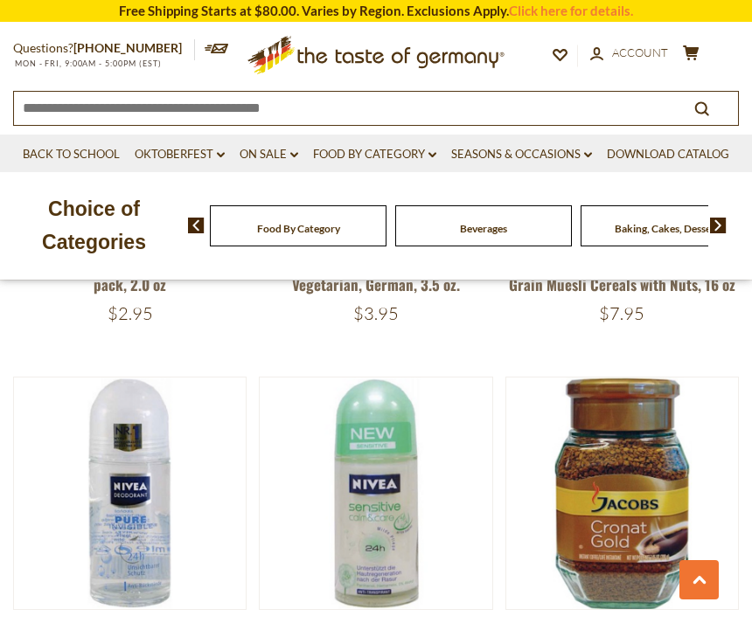
click at [595, 378] on img at bounding box center [622, 494] width 232 height 232
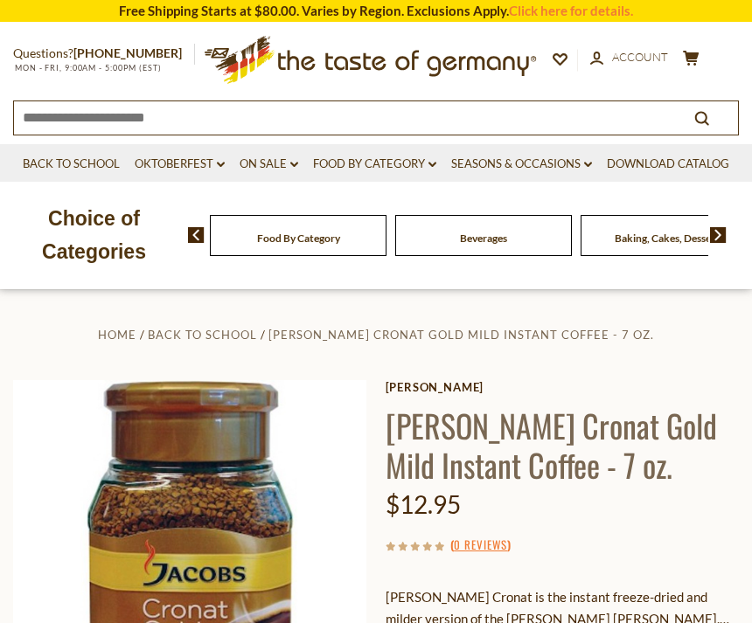
click at [540, 390] on link "Jacobs" at bounding box center [561, 387] width 353 height 14
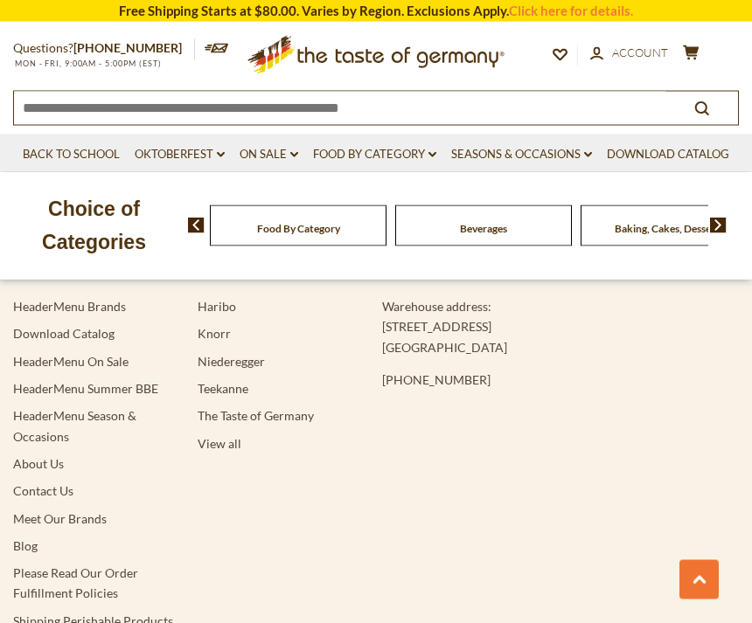
scroll to position [2207, 0]
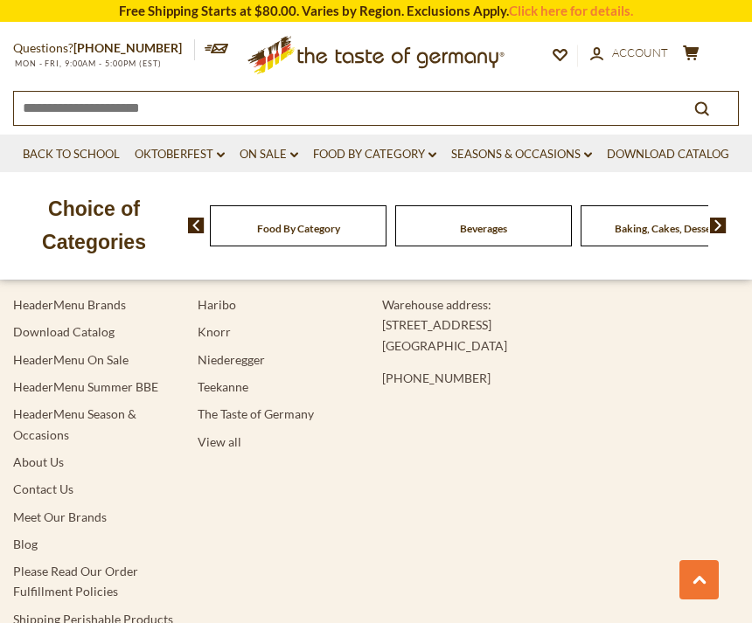
click at [375, 150] on link "Food By Category dropdown_arrow" at bounding box center [374, 154] width 123 height 19
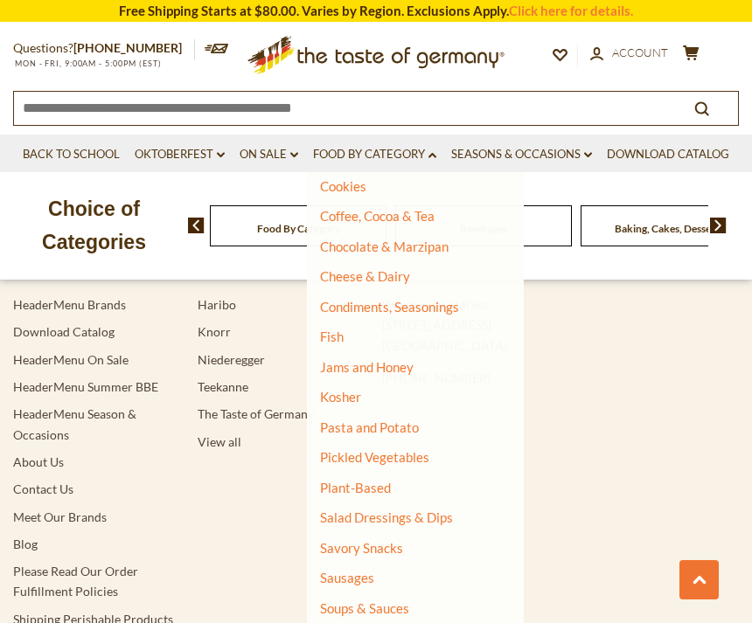
scroll to position [252, 0]
click at [390, 420] on link "Pasta and Potato" at bounding box center [369, 428] width 99 height 16
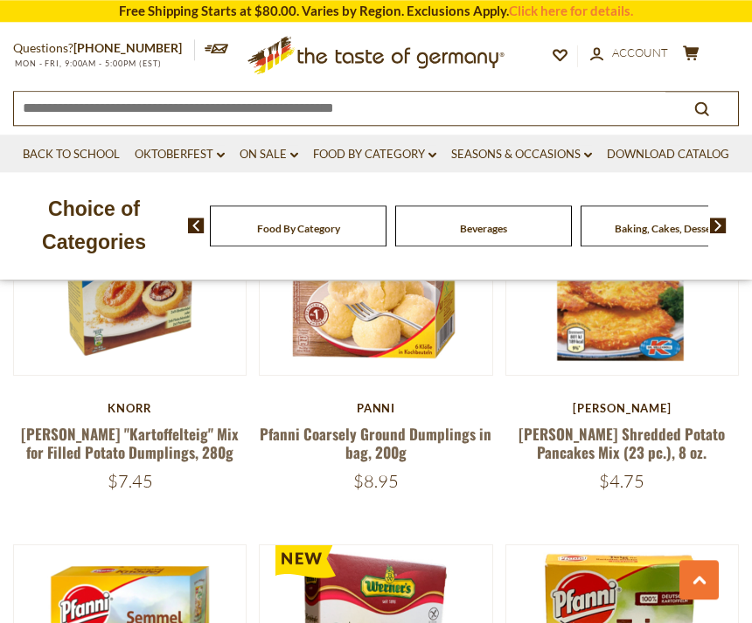
scroll to position [941, 0]
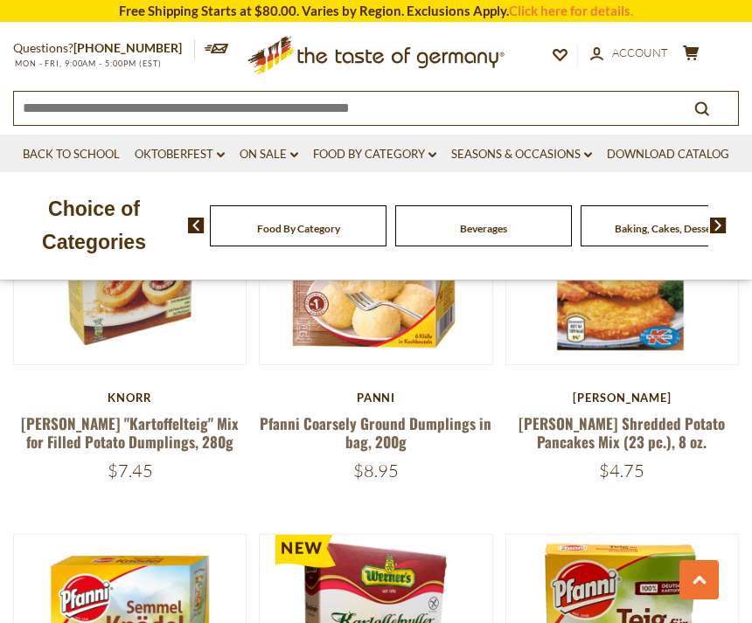
click at [561, 379] on article "Quick View [PERSON_NAME] [PERSON_NAME] Shredded Potato Pancakes Mix (23 pc.), 8…" at bounding box center [621, 307] width 233 height 350
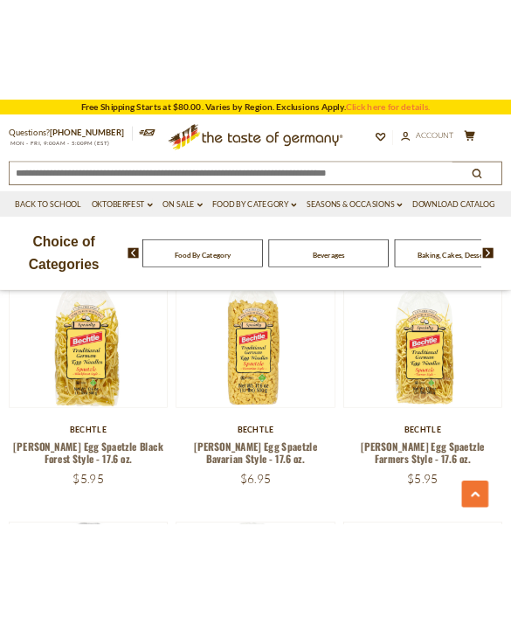
scroll to position [5745, 0]
